Goal: Navigation & Orientation: Find specific page/section

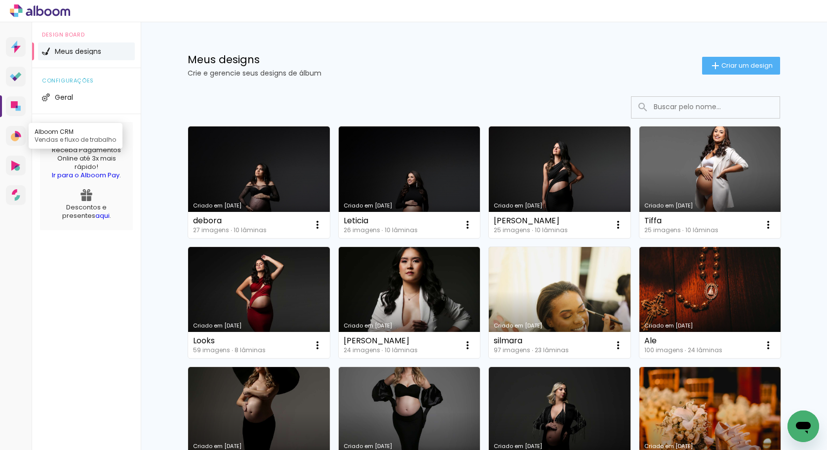
click at [12, 135] on icon at bounding box center [15, 137] width 8 height 8
